Goal: Unclear

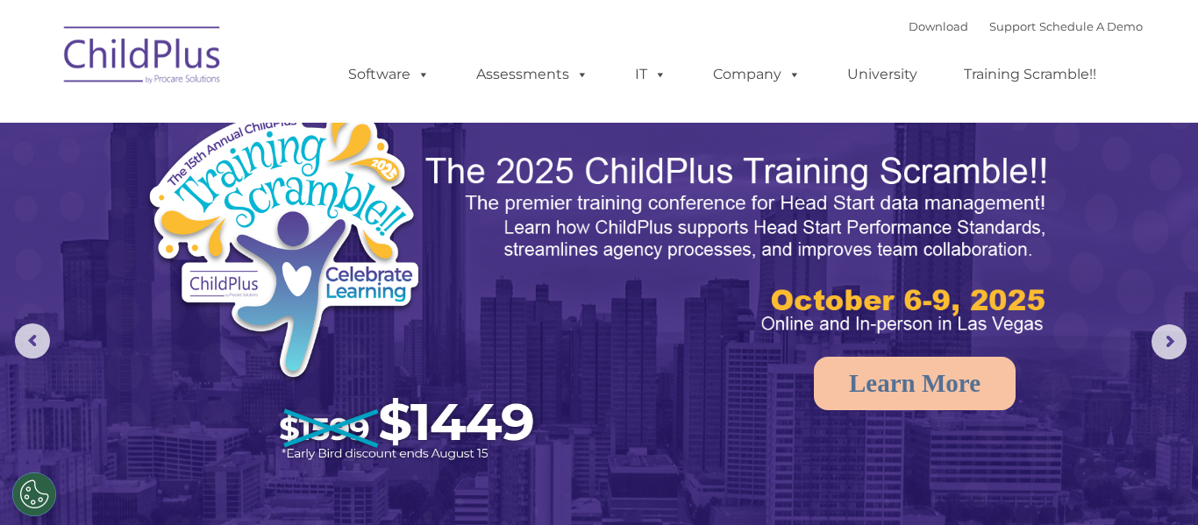
select select "MEDIUM"
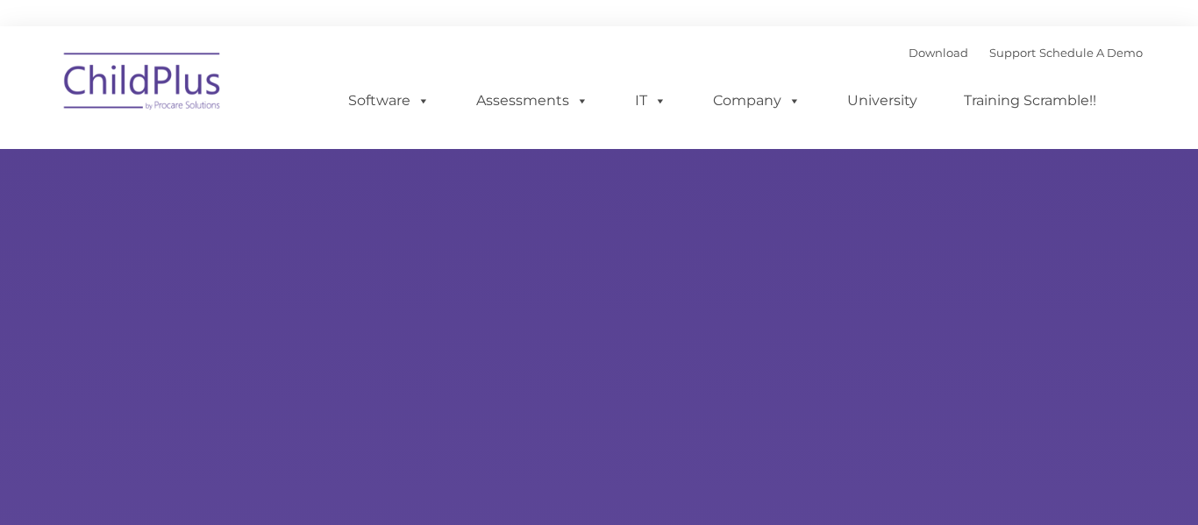
type input ""
select select "MEDIUM"
